Goal: Find specific page/section

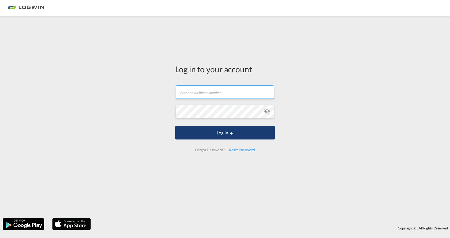
type input "[PERSON_NAME][EMAIL_ADDRESS][PERSON_NAME][DOMAIN_NAME]"
click at [234, 136] on button "Log In" at bounding box center [225, 132] width 100 height 13
